Goal: Navigation & Orientation: Understand site structure

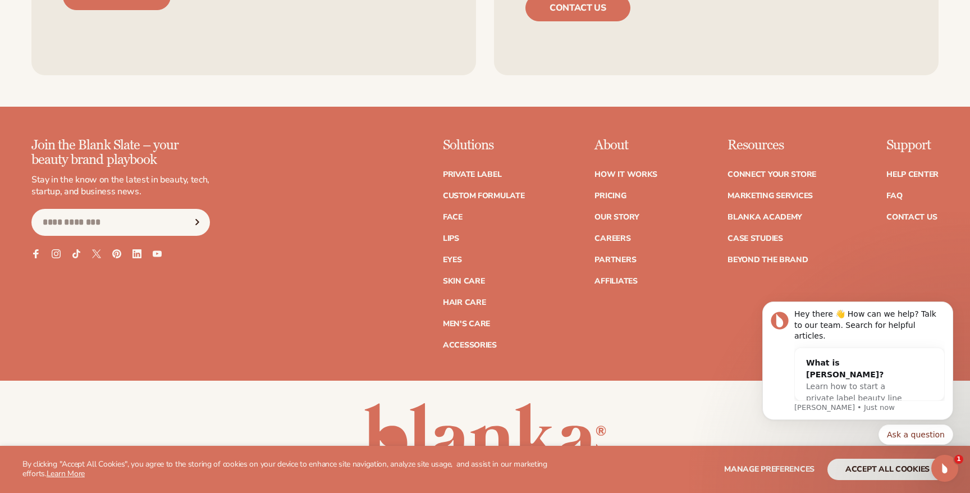
scroll to position [4787, 0]
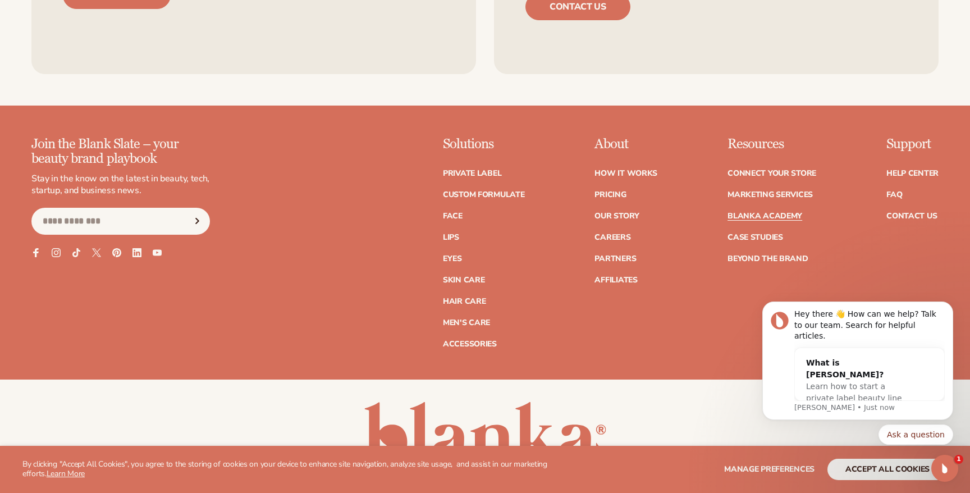
click at [759, 214] on link "Blanka Academy" at bounding box center [764, 216] width 75 height 8
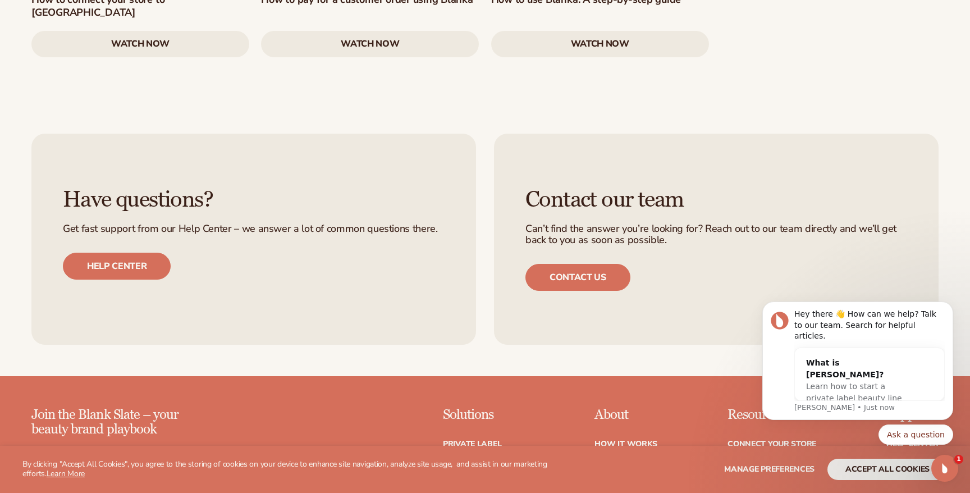
scroll to position [2086, 0]
click at [949, 306] on icon "Dismiss notification" at bounding box center [949, 304] width 4 height 4
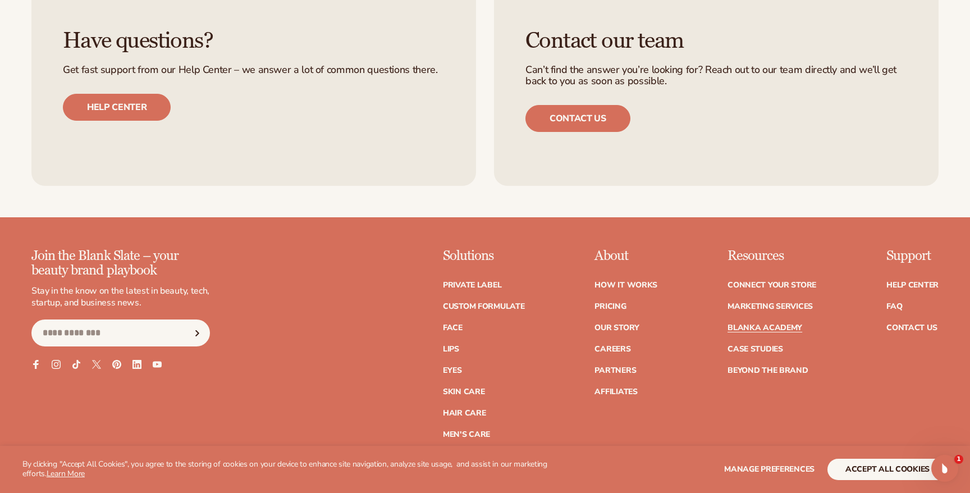
scroll to position [2354, 0]
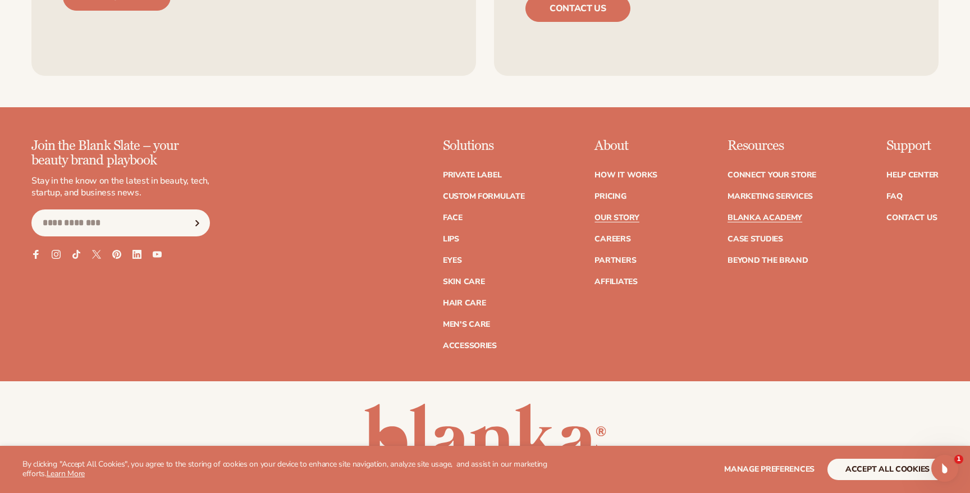
click at [617, 214] on link "Our Story" at bounding box center [616, 218] width 44 height 8
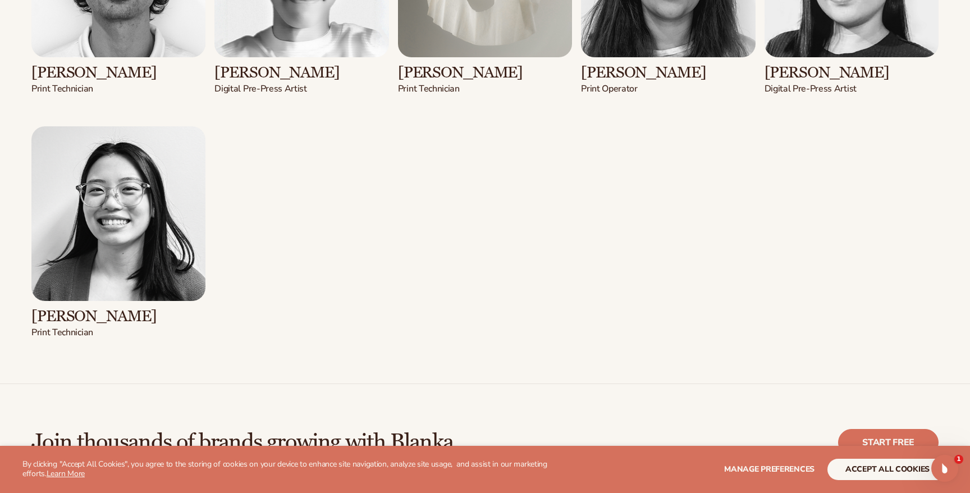
scroll to position [2618, 0]
